Goal: Connect with others: Connect with other users

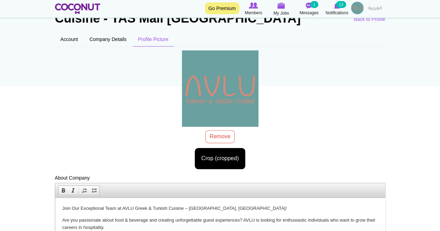
scroll to position [15, 0]
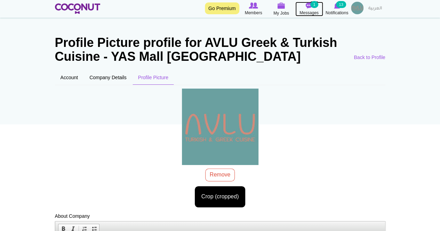
click at [308, 6] on img at bounding box center [309, 5] width 7 height 6
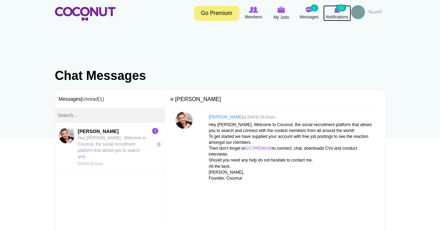
click at [338, 11] on img at bounding box center [337, 10] width 6 height 6
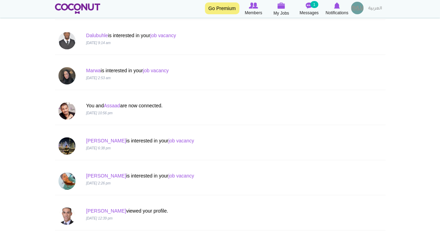
scroll to position [210, 0]
click at [90, 69] on link "Marwa" at bounding box center [93, 71] width 15 height 6
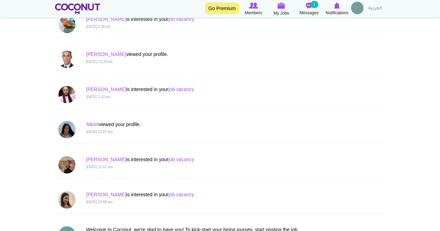
scroll to position [368, 0]
click at [92, 123] on link "Alkisti" at bounding box center [92, 124] width 13 height 6
